Goal: Information Seeking & Learning: Learn about a topic

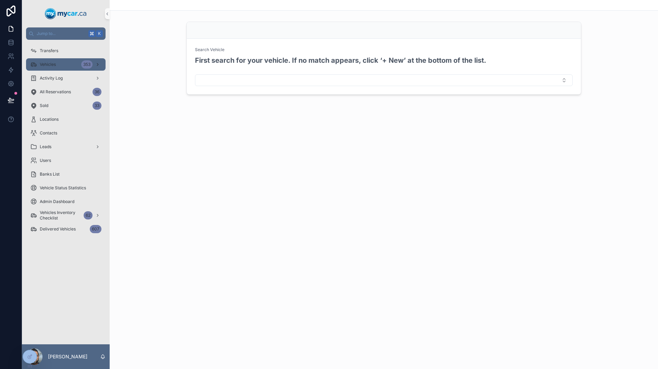
click at [61, 65] on div "Vehicles 353" at bounding box center [65, 64] width 71 height 11
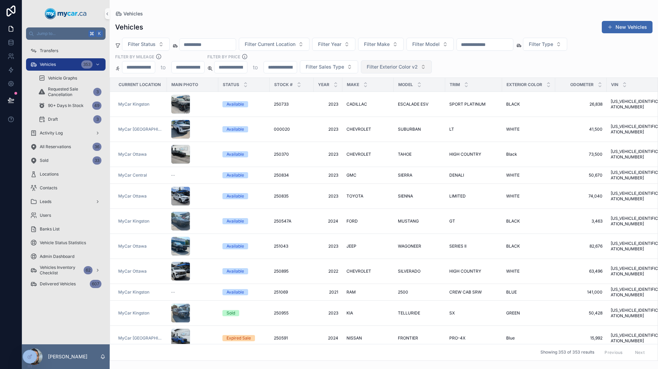
click at [406, 67] on span "Filter Exterior Color v2" at bounding box center [392, 66] width 51 height 7
click at [419, 66] on button "Filter Exterior Color v2" at bounding box center [396, 66] width 71 height 13
click at [424, 66] on button "Filter Exterior Color v2" at bounding box center [396, 66] width 71 height 13
click at [456, 59] on div "Filter Status Filter Current Location Filter Year Filter Make Filter Model Filt…" at bounding box center [384, 56] width 548 height 36
click at [410, 68] on span "Filter Exterior Color v2" at bounding box center [392, 66] width 51 height 7
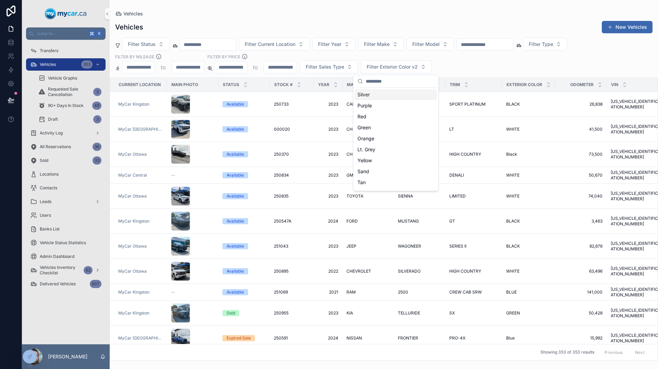
click at [452, 66] on div "Filter Status Filter Current Location Filter Year Filter Make Filter Model Filt…" at bounding box center [384, 56] width 548 height 36
click at [553, 45] on span "Filter Type" at bounding box center [541, 44] width 24 height 7
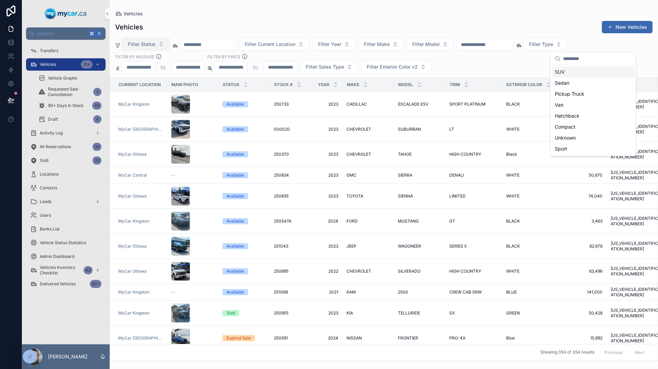
click at [152, 48] on button "Filter Status" at bounding box center [146, 44] width 48 height 13
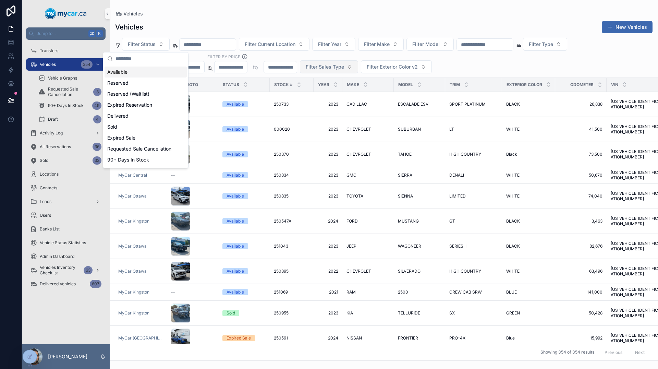
click at [342, 71] on button "Filter Sales Type" at bounding box center [329, 66] width 58 height 13
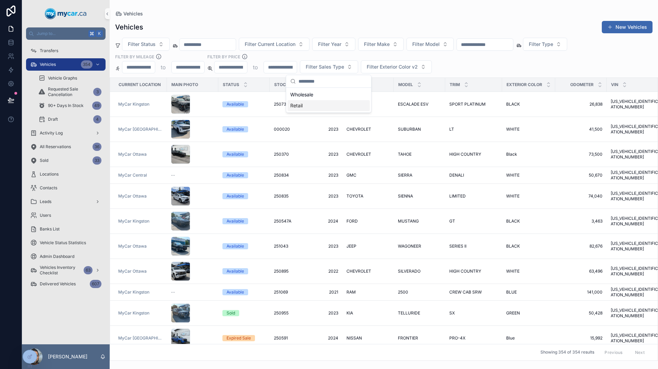
click at [305, 104] on div "Retail" at bounding box center [329, 105] width 82 height 11
click at [155, 48] on button "Filter Status" at bounding box center [146, 44] width 48 height 13
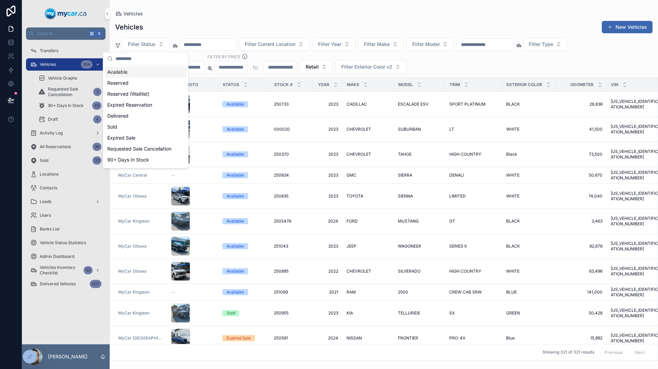
click at [139, 74] on div "Available" at bounding box center [146, 71] width 82 height 11
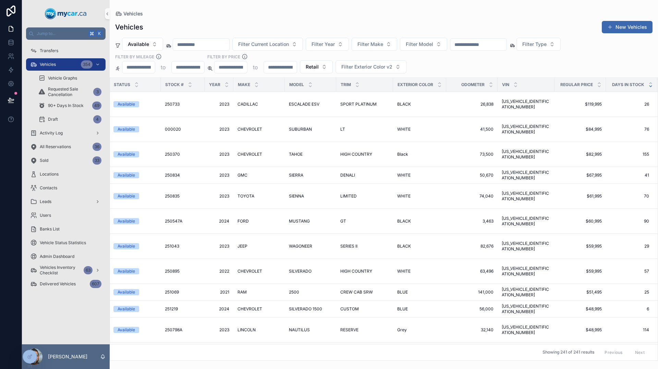
click at [648, 87] on icon "scrollable content" at bounding box center [650, 86] width 4 height 4
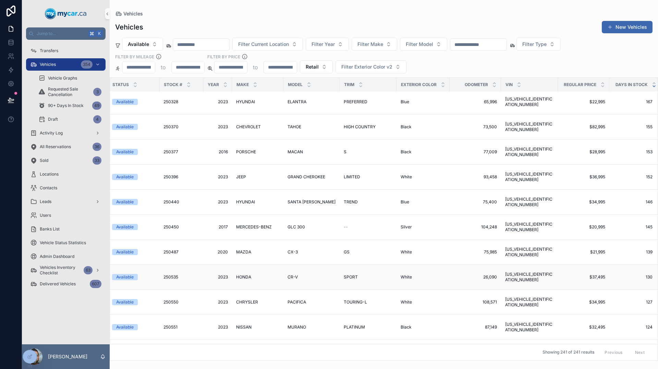
scroll to position [0, 110]
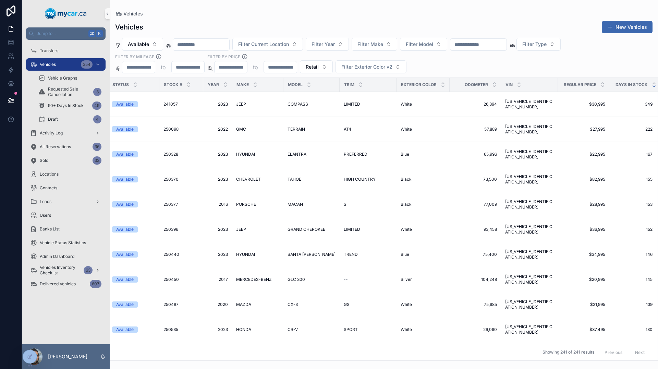
click at [532, 12] on div "Vehicles" at bounding box center [383, 13] width 537 height 5
drag, startPoint x: 276, startPoint y: 20, endPoint x: 374, endPoint y: 23, distance: 98.4
click at [374, 23] on div "Vehicles New Vehicles Available Filter Current Location Filter Year Filter Make…" at bounding box center [384, 188] width 548 height 344
